Goal: Transaction & Acquisition: Subscribe to service/newsletter

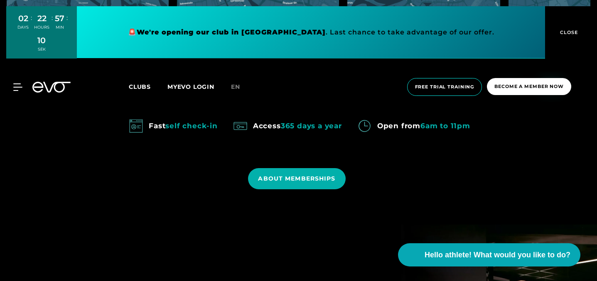
scroll to position [605, 0]
click at [307, 179] on font "ABOUT MEMBERSHIPS" at bounding box center [296, 178] width 77 height 7
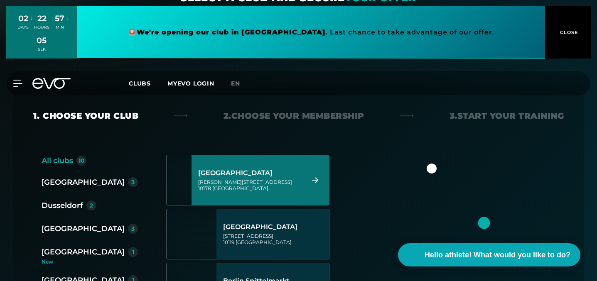
scroll to position [135, 0]
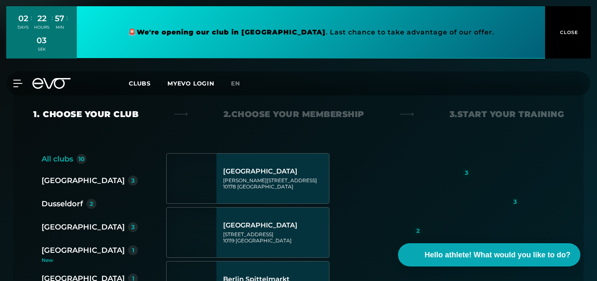
click at [49, 251] on font "[GEOGRAPHIC_DATA]" at bounding box center [83, 250] width 83 height 9
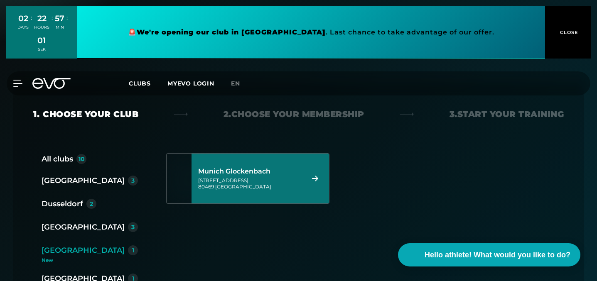
click at [257, 175] on font "Munich Glockenbach" at bounding box center [234, 171] width 72 height 8
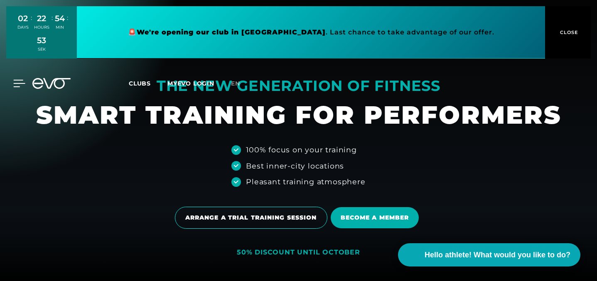
click at [16, 82] on icon at bounding box center [19, 83] width 12 height 7
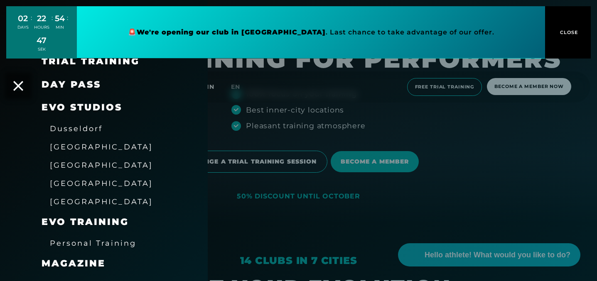
scroll to position [61, 0]
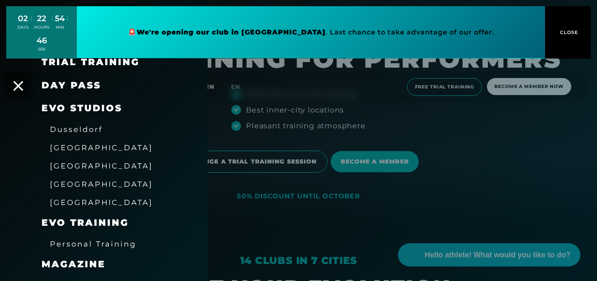
click at [69, 187] on font "[GEOGRAPHIC_DATA]" at bounding box center [101, 184] width 103 height 9
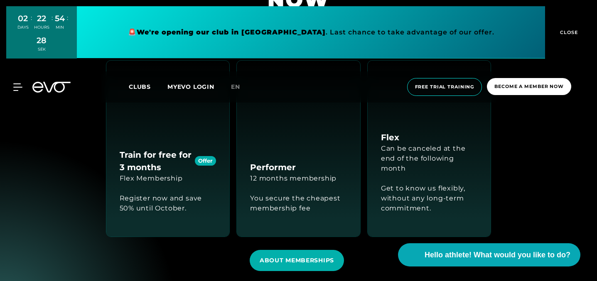
scroll to position [819, 0]
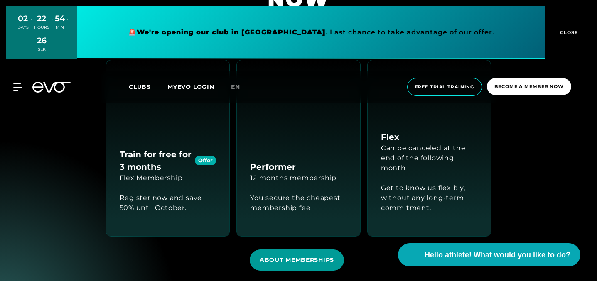
click at [309, 256] on span "ABOUT MEMBERSHIPS" at bounding box center [297, 260] width 74 height 9
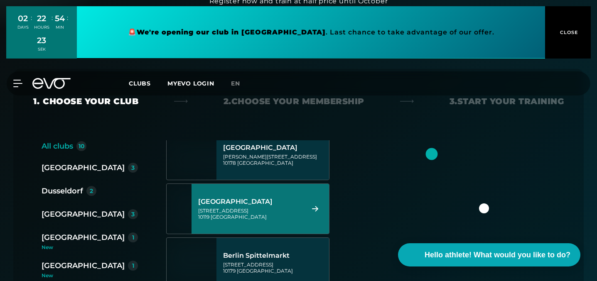
scroll to position [11, 0]
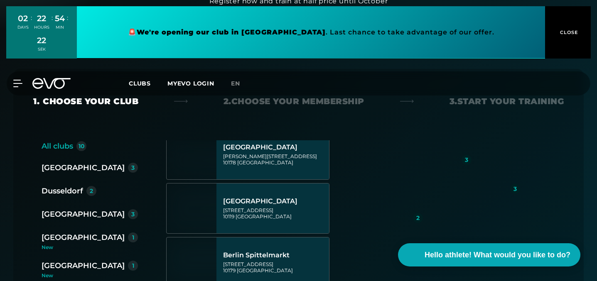
click at [66, 237] on font "[GEOGRAPHIC_DATA]" at bounding box center [83, 237] width 83 height 9
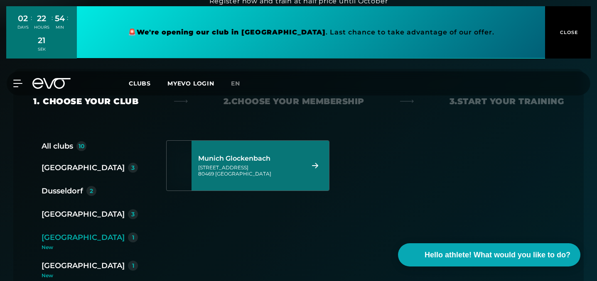
click at [272, 165] on div "[STREET_ADDRESS]" at bounding box center [250, 171] width 104 height 12
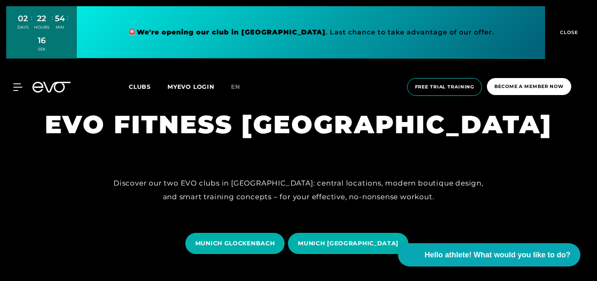
click at [141, 86] on font "Clubs" at bounding box center [140, 86] width 22 height 7
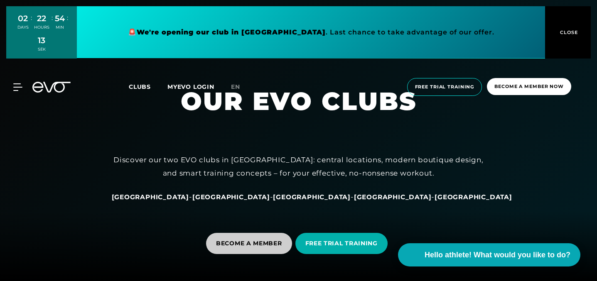
click at [243, 242] on font "BECOME A MEMBER" at bounding box center [249, 243] width 66 height 7
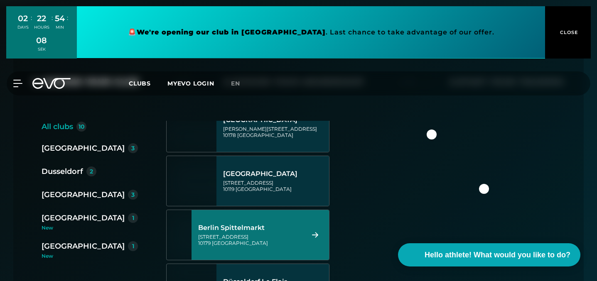
scroll to position [24, 0]
